Goal: Book appointment/travel/reservation

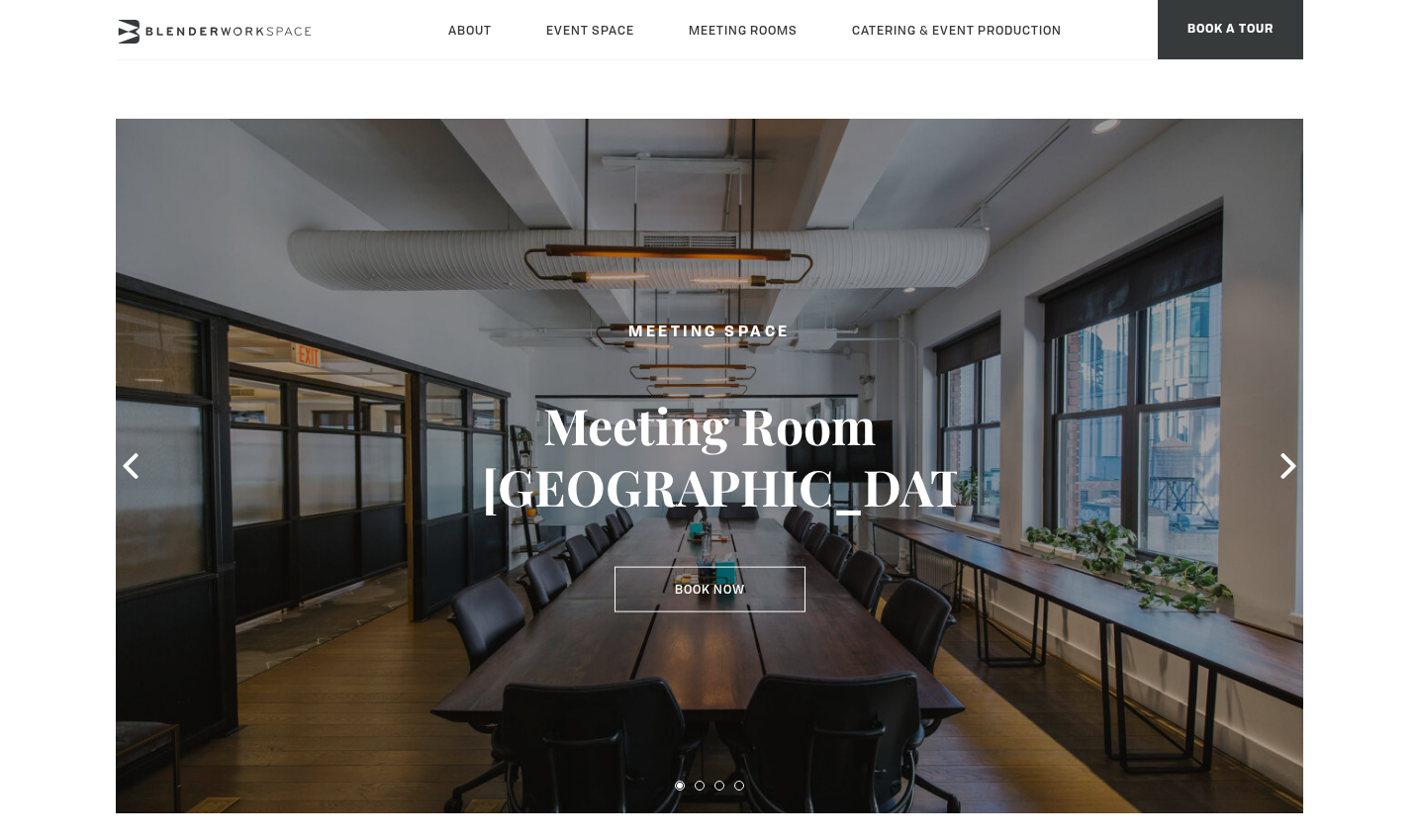
click at [1290, 450] on div at bounding box center [709, 466] width 1188 height 695
click at [1278, 465] on icon at bounding box center [1289, 466] width 26 height 26
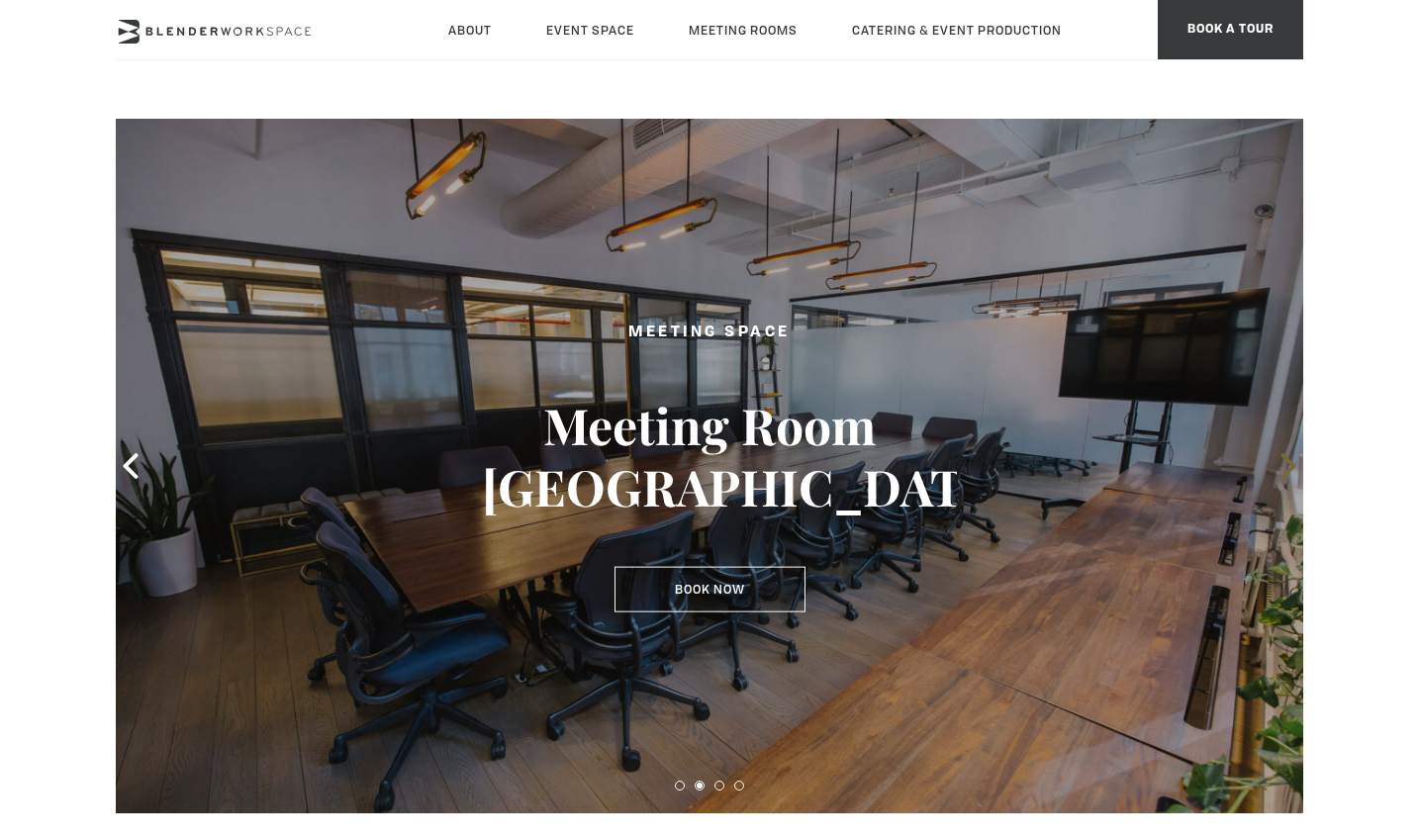
click at [1278, 465] on icon at bounding box center [1289, 466] width 26 height 26
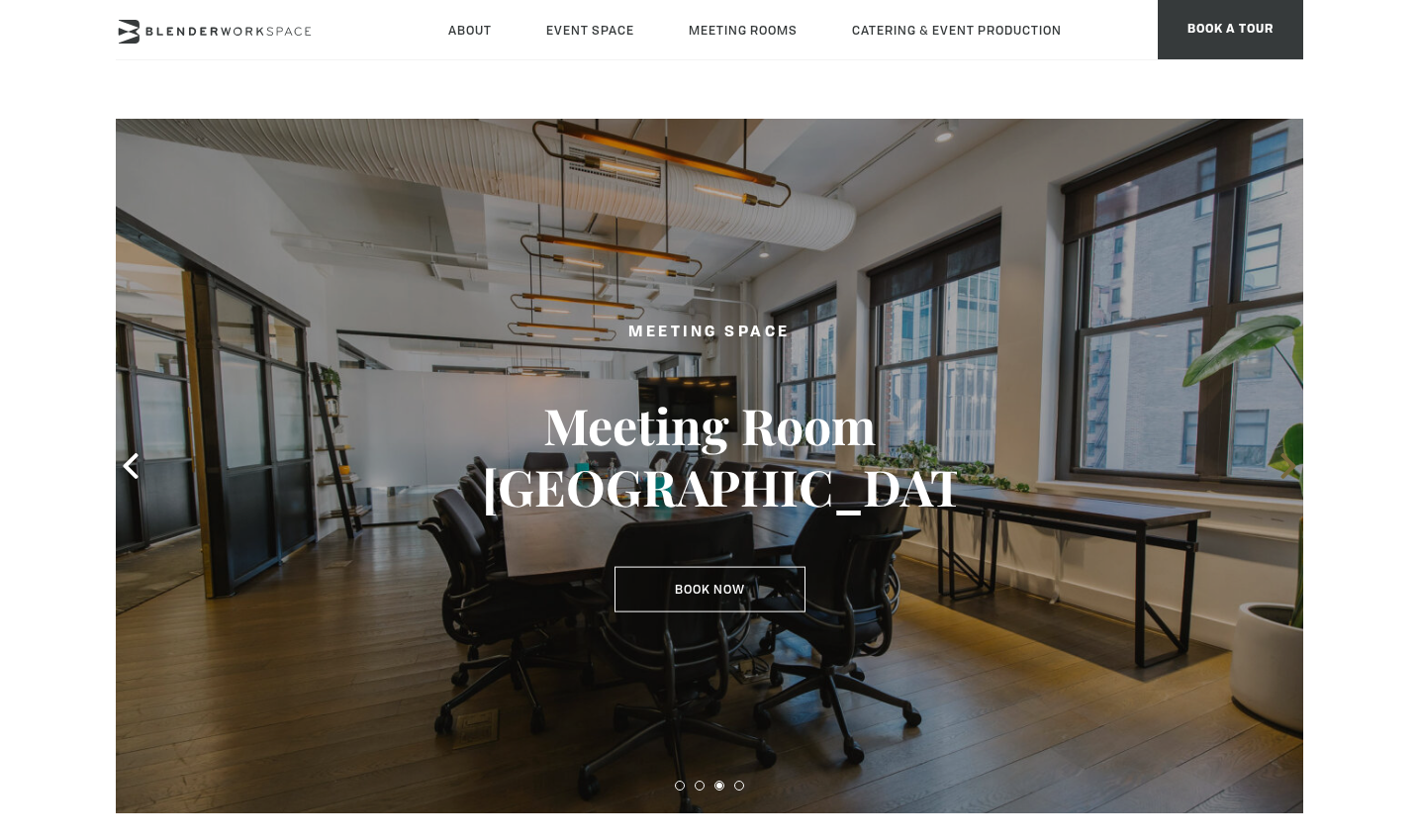
click at [1278, 465] on icon at bounding box center [1289, 466] width 26 height 26
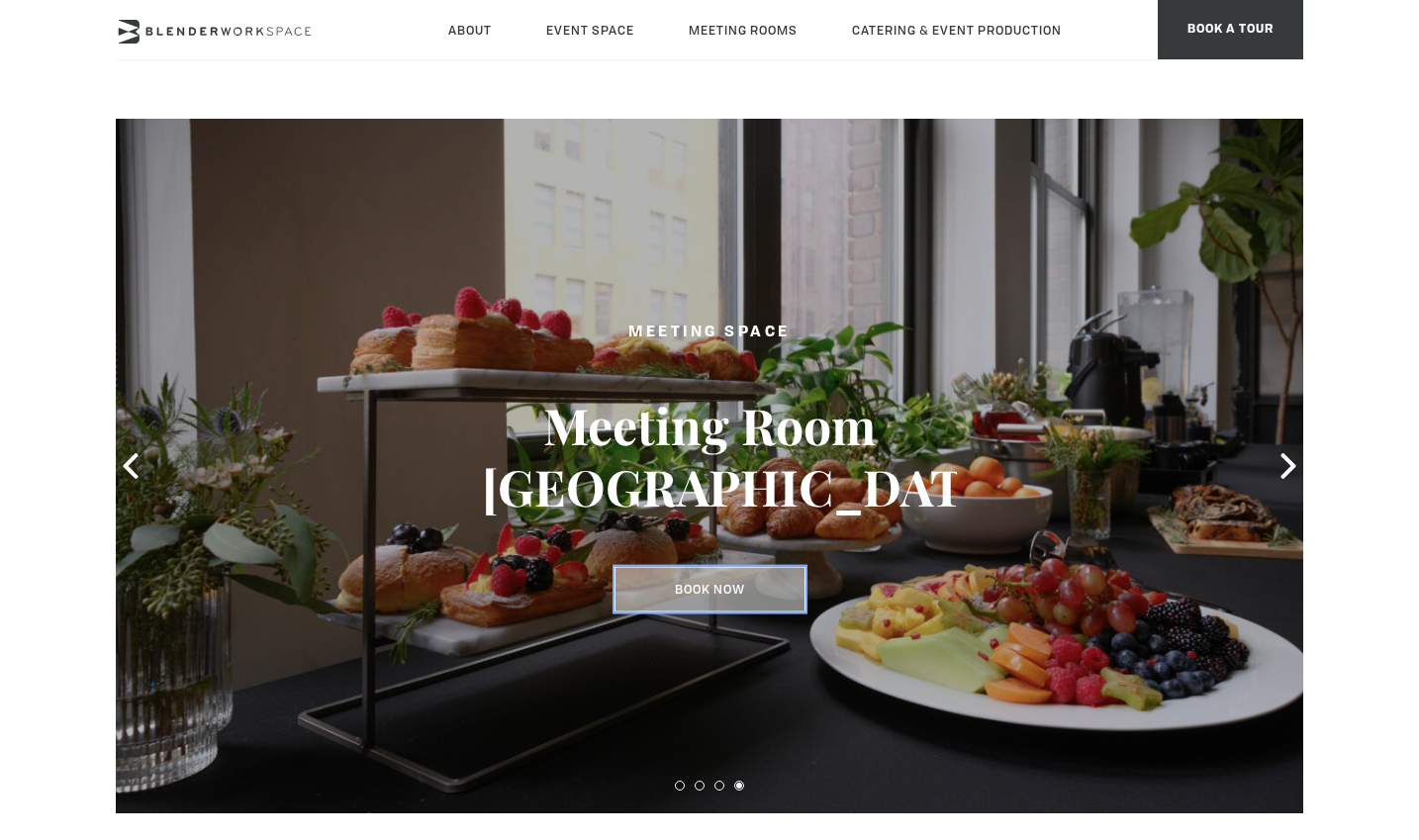
click at [718, 596] on link "Book Now" at bounding box center [710, 590] width 191 height 46
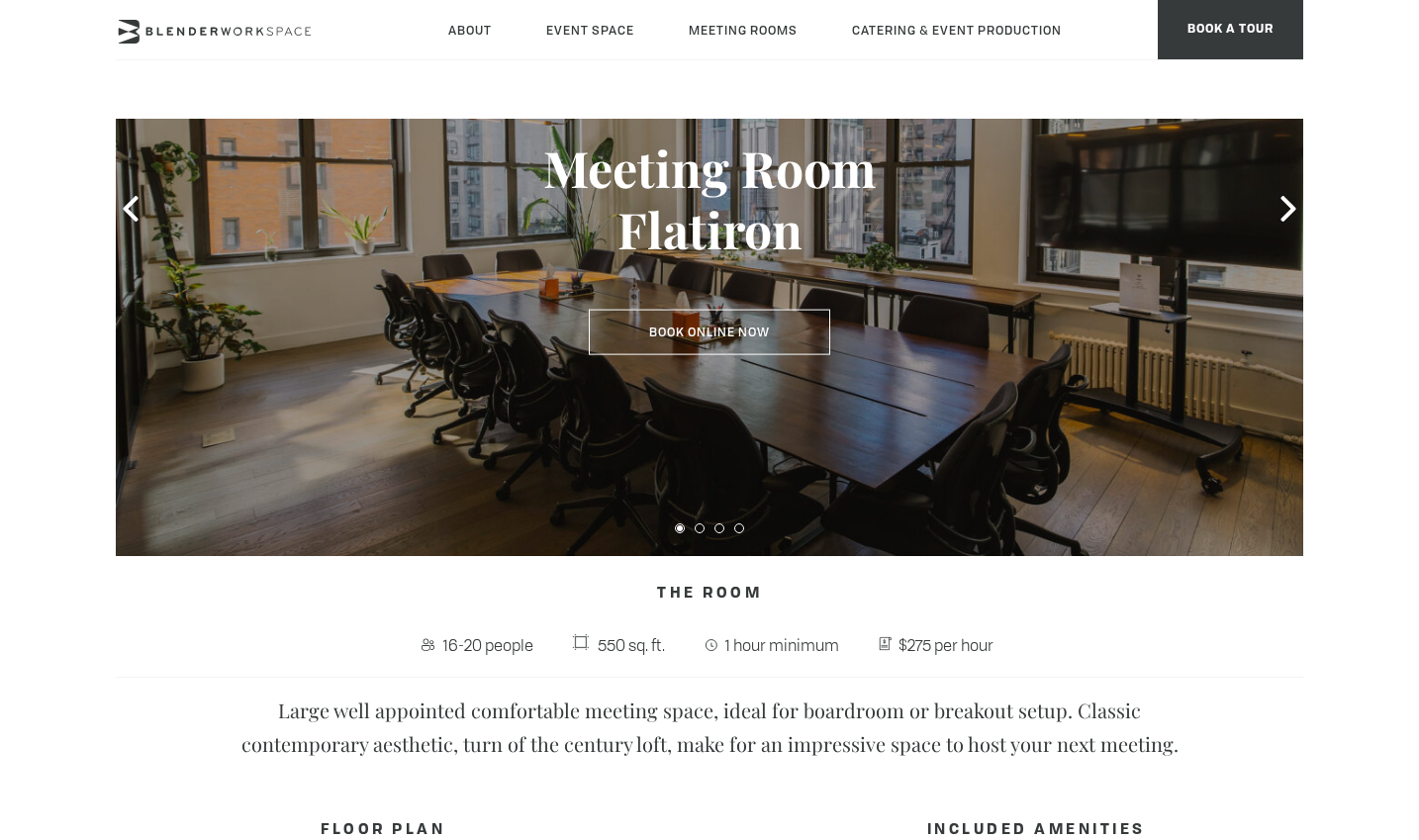
scroll to position [198, 0]
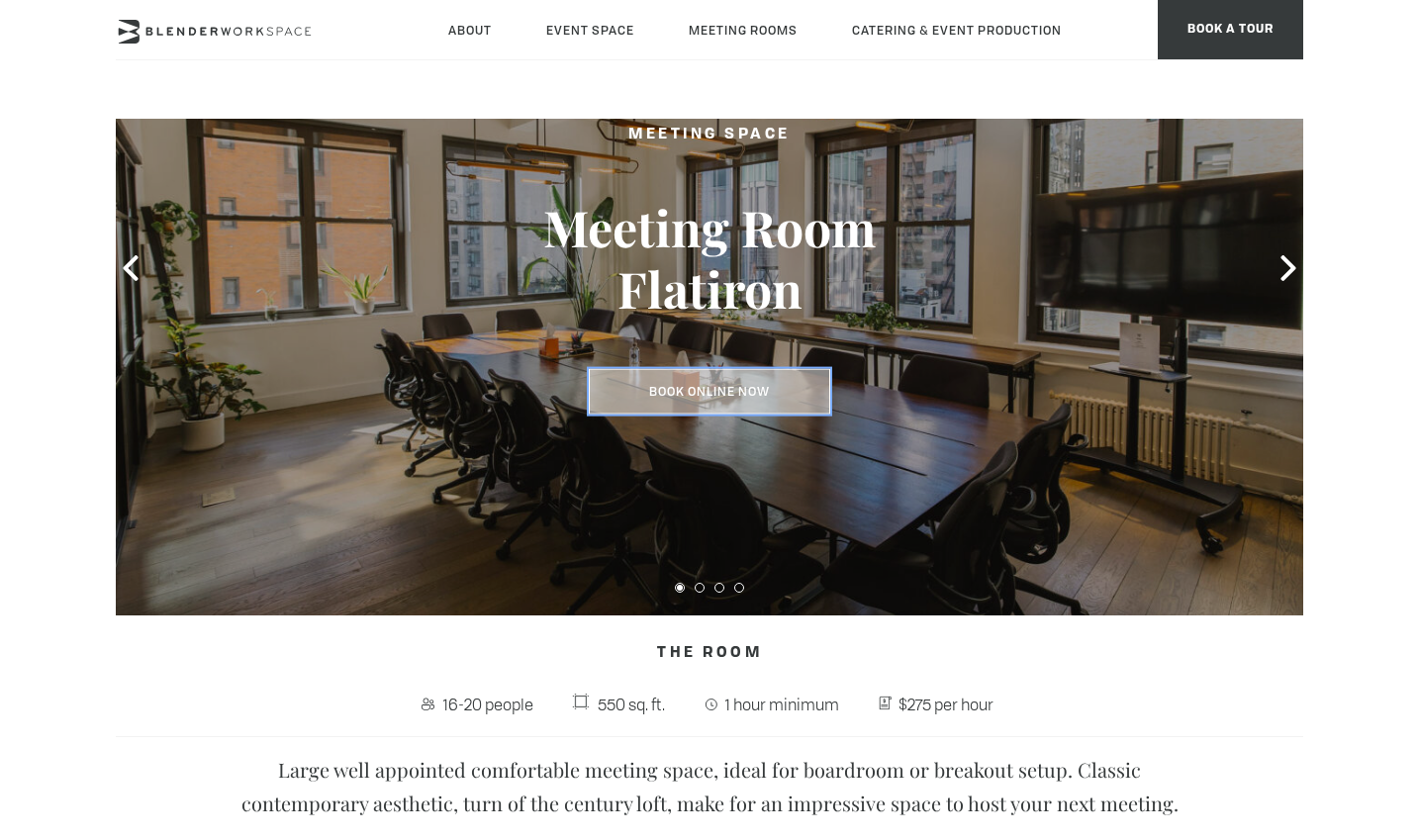
click at [751, 374] on link "Book Online Now" at bounding box center [709, 392] width 242 height 46
